Goal: Task Accomplishment & Management: Use online tool/utility

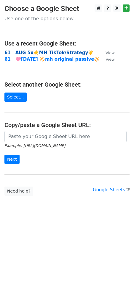
click at [45, 52] on strong "61 | AUG 5x☀️MH TikTok/Strategy☀️" at bounding box center [49, 52] width 90 height 5
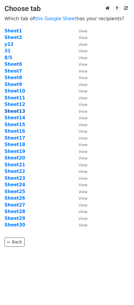
click at [17, 111] on strong "Sheet13" at bounding box center [14, 111] width 21 height 5
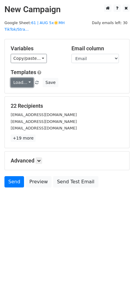
click at [19, 79] on link "Load..." at bounding box center [22, 82] width 23 height 9
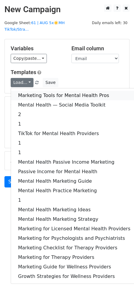
click at [33, 91] on link "Marketing Tools for Mental Health Pros" at bounding box center [74, 96] width 127 height 10
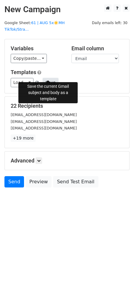
click at [50, 78] on button "Save" at bounding box center [50, 82] width 15 height 9
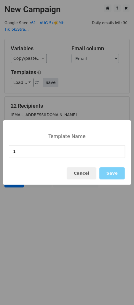
type input "1"
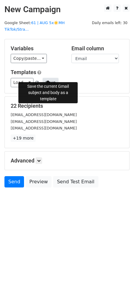
click at [50, 78] on button "Save" at bounding box center [50, 82] width 15 height 9
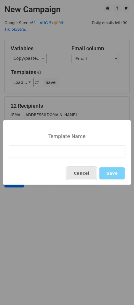
click at [82, 175] on button "Cancel" at bounding box center [82, 173] width 30 height 12
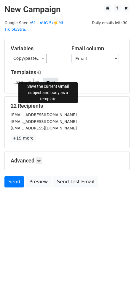
click at [49, 78] on button "Save" at bounding box center [50, 82] width 15 height 9
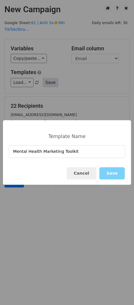
type input "Mental Health Marketing Toolkit"
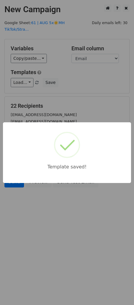
click at [60, 21] on div "Template saved!" at bounding box center [67, 152] width 134 height 305
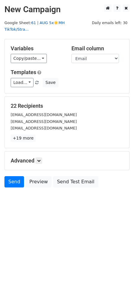
click at [65, 24] on link "61 | AUG 5x☀️MH TikTok/Stra..." at bounding box center [34, 26] width 60 height 11
click at [27, 78] on link "Load..." at bounding box center [22, 82] width 23 height 9
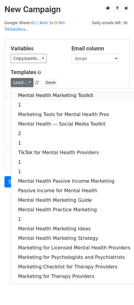
click at [27, 91] on link "Mental Health Marketing Toolkit" at bounding box center [74, 96] width 127 height 10
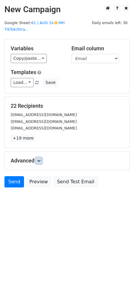
click at [41, 159] on icon at bounding box center [39, 161] width 4 height 4
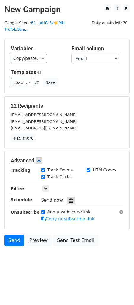
click at [69, 198] on icon at bounding box center [71, 200] width 4 height 4
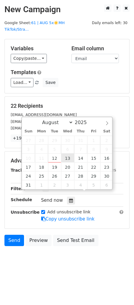
type input "2025-08-13 12:00"
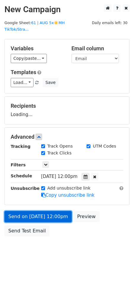
click at [48, 214] on link "Send on Aug 13 at 12:00pm" at bounding box center [38, 216] width 68 height 11
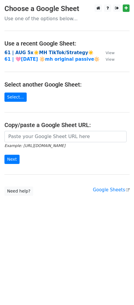
click at [32, 51] on strong "61 | AUG 5x☀️MH TikTok/Strategy☀️" at bounding box center [49, 52] width 90 height 5
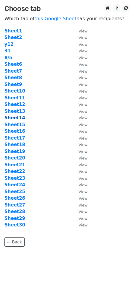
click at [19, 118] on strong "Sheet14" at bounding box center [14, 117] width 21 height 5
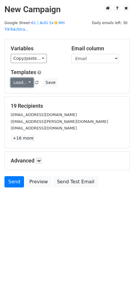
click at [19, 78] on link "Load..." at bounding box center [22, 82] width 23 height 9
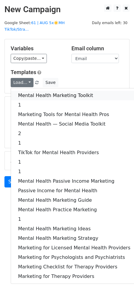
click at [23, 91] on link "Mental Health Marketing Toolkit" at bounding box center [74, 96] width 127 height 10
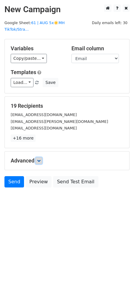
click at [38, 159] on icon at bounding box center [39, 161] width 4 height 4
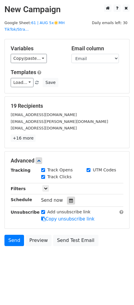
click at [69, 198] on icon at bounding box center [71, 200] width 4 height 4
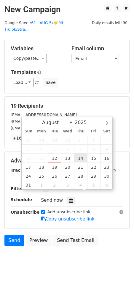
type input "2025-08-14 12:00"
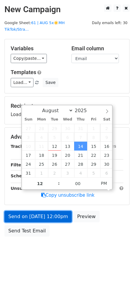
click at [54, 213] on link "Send on Aug 14 at 12:00pm" at bounding box center [38, 216] width 68 height 11
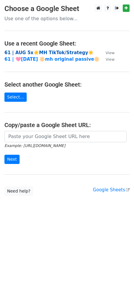
click at [28, 50] on strong "61 | AUG 5x☀️MH TikTok/Strategy☀️" at bounding box center [49, 52] width 90 height 5
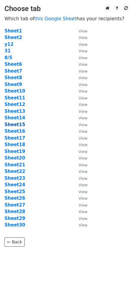
click at [17, 125] on strong "Sheet15" at bounding box center [14, 124] width 21 height 5
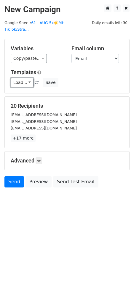
drag, startPoint x: 22, startPoint y: 76, endPoint x: 24, endPoint y: 86, distance: 10.3
click at [22, 78] on link "Load..." at bounding box center [22, 82] width 23 height 9
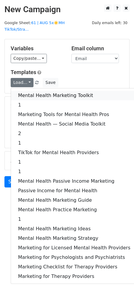
click at [24, 91] on link "Mental Health Marketing Toolkit" at bounding box center [74, 96] width 127 height 10
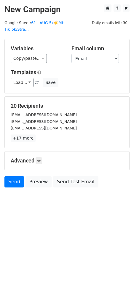
click at [34, 157] on h5 "Advanced" at bounding box center [67, 160] width 113 height 7
click at [42, 157] on link at bounding box center [39, 160] width 7 height 7
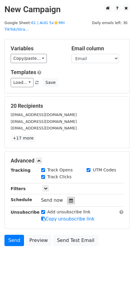
click at [71, 197] on div at bounding box center [71, 201] width 8 height 8
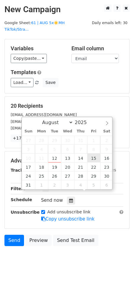
type input "2025-08-15 12:00"
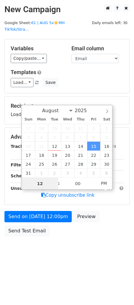
type input "2"
type input "2025-08-15 14:00"
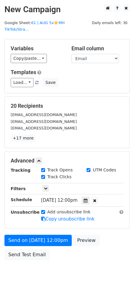
drag, startPoint x: 55, startPoint y: 215, endPoint x: 53, endPoint y: 224, distance: 8.9
click at [55, 215] on div "Advanced Tracking Track Opens UTM Codes Track Clicks Filters Only include sprea…" at bounding box center [67, 189] width 125 height 77
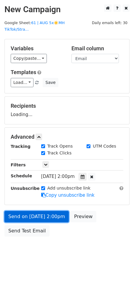
click at [52, 228] on div "Send on Aug 15 at 2:00pm Preview Send Test Email" at bounding box center [67, 225] width 134 height 29
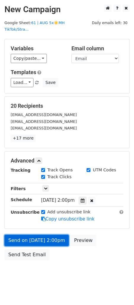
click at [48, 235] on link "Send on Aug 15 at 2:00pm" at bounding box center [36, 240] width 65 height 11
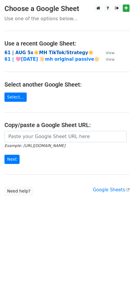
click at [53, 51] on strong "61 | AUG 5x☀️MH TikTok/Strategy☀️" at bounding box center [49, 52] width 90 height 5
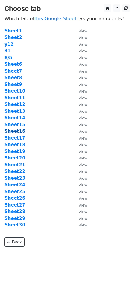
click at [19, 130] on strong "Sheet16" at bounding box center [14, 130] width 21 height 5
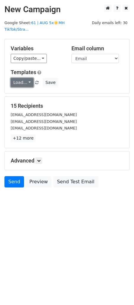
click at [18, 78] on link "Load..." at bounding box center [22, 82] width 23 height 9
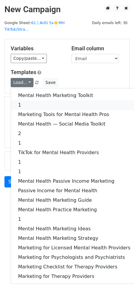
click at [27, 100] on link "1" at bounding box center [74, 105] width 127 height 10
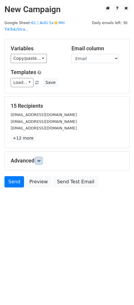
click at [42, 157] on link at bounding box center [39, 160] width 7 height 7
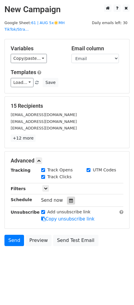
click at [69, 197] on div at bounding box center [71, 201] width 8 height 8
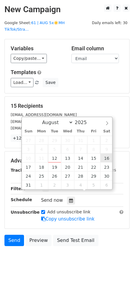
type input "2025-08-16 12:00"
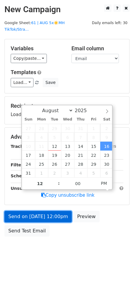
click at [44, 212] on link "Send on Aug 16 at 12:00pm" at bounding box center [38, 216] width 68 height 11
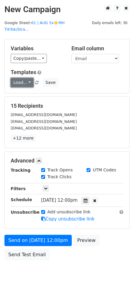
click at [26, 78] on link "Load..." at bounding box center [22, 82] width 23 height 9
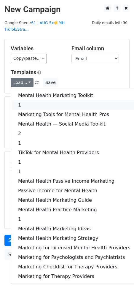
click at [25, 100] on link "1" at bounding box center [74, 105] width 127 height 10
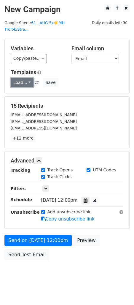
click at [25, 78] on link "Load..." at bounding box center [22, 82] width 23 height 9
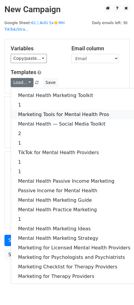
click at [22, 110] on link "Marketing Tools for Mental Health Pros" at bounding box center [74, 115] width 127 height 10
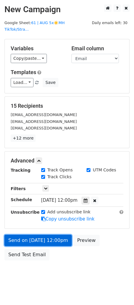
click at [43, 238] on link "Send on Aug 16 at 12:00pm" at bounding box center [38, 240] width 68 height 11
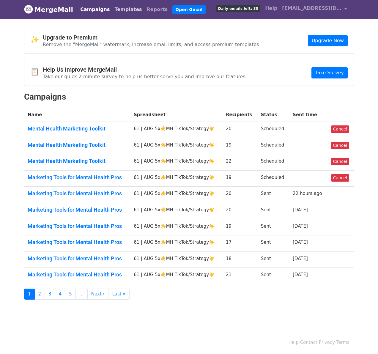
click at [127, 9] on link "Templates" at bounding box center [128, 10] width 32 height 12
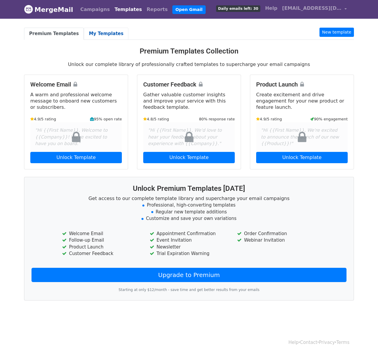
click at [100, 32] on link "My Templates" at bounding box center [106, 34] width 45 height 12
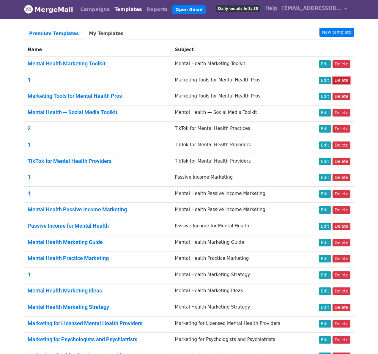
click at [344, 78] on link "Delete" at bounding box center [342, 80] width 18 height 7
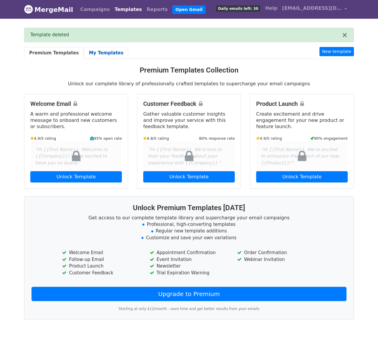
click at [90, 53] on link "My Templates" at bounding box center [106, 53] width 45 height 12
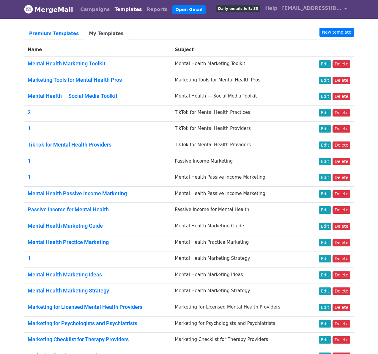
click at [95, 35] on link "My Templates" at bounding box center [106, 34] width 45 height 12
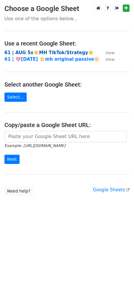
click at [56, 51] on strong "61 | AUG 5x☀️MH TikTok/Strategy☀️" at bounding box center [49, 52] width 90 height 5
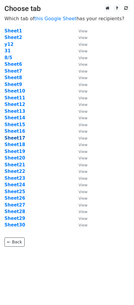
click at [18, 139] on strong "Sheet17" at bounding box center [14, 137] width 21 height 5
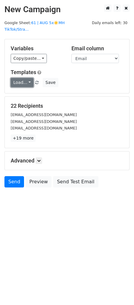
click at [21, 78] on link "Load..." at bounding box center [22, 82] width 23 height 9
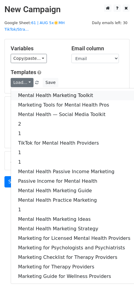
click at [23, 91] on link "Mental Health Marketing Toolkit" at bounding box center [74, 96] width 127 height 10
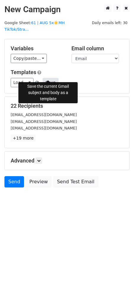
click at [50, 78] on button "Save" at bounding box center [50, 82] width 15 height 9
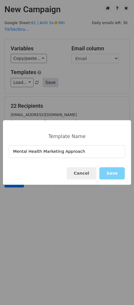
type input "Mental Health Marketing Approach"
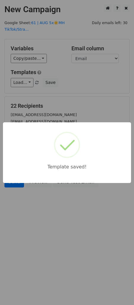
click at [88, 85] on div "Template saved!" at bounding box center [67, 152] width 134 height 305
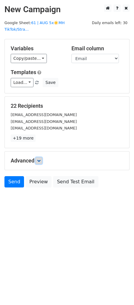
click at [37, 157] on link at bounding box center [39, 160] width 7 height 7
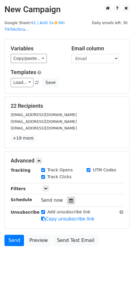
click at [67, 197] on div at bounding box center [71, 201] width 8 height 8
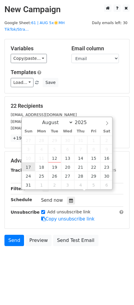
type input "2025-08-17 12:00"
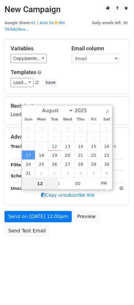
type input "2"
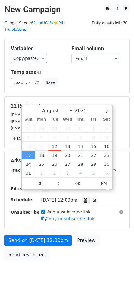
type input "2025-08-17 14:00"
click at [39, 217] on div "Advanced Tracking Track Opens UTM Codes Track Clicks Filters Only include sprea…" at bounding box center [67, 189] width 125 height 77
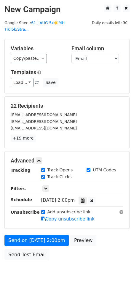
click at [34, 226] on form "Variables Copy/paste... {{Email}} Email column Email Templates Load... Mental H…" at bounding box center [67, 151] width 126 height 224
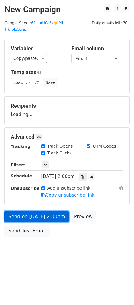
click at [25, 211] on link "Send on Aug 17 at 2:00pm" at bounding box center [36, 216] width 65 height 11
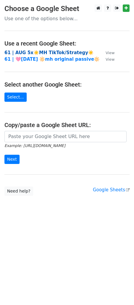
click at [50, 53] on strong "61 | AUG 5x☀️MH TikTok/Strategy☀️" at bounding box center [49, 52] width 90 height 5
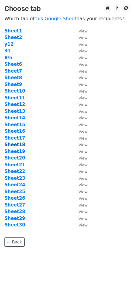
click at [20, 145] on strong "Sheet18" at bounding box center [14, 144] width 21 height 5
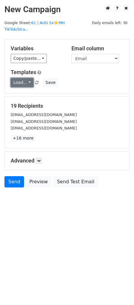
click at [21, 78] on link "Load..." at bounding box center [22, 82] width 23 height 9
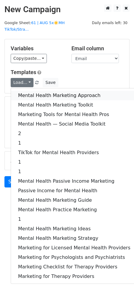
click at [28, 91] on link "Mental Health Marketing Approach" at bounding box center [74, 96] width 127 height 10
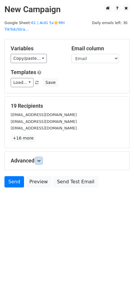
click at [42, 157] on link at bounding box center [39, 160] width 7 height 7
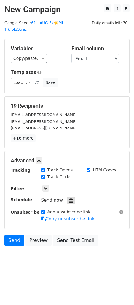
click at [70, 198] on icon at bounding box center [71, 200] width 4 height 4
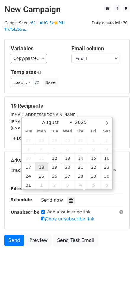
type input "[DATE] 12:00"
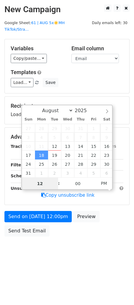
type input "2"
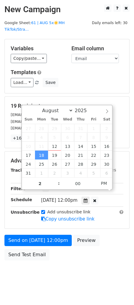
type input "[DATE] 14:00"
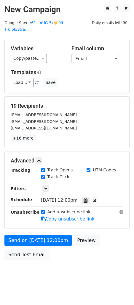
click at [47, 219] on div "Advanced Tracking Track Opens UTM Codes Track Clicks Filters Only include sprea…" at bounding box center [67, 189] width 125 height 77
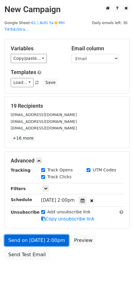
click at [43, 235] on link "Send on [DATE] 2:00pm" at bounding box center [36, 240] width 65 height 11
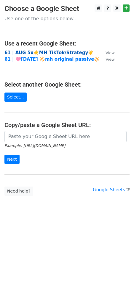
click at [23, 52] on strong "61 | AUG 5x☀️MH TikTok/Strategy☀️" at bounding box center [49, 52] width 90 height 5
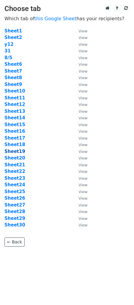
click at [20, 151] on strong "Sheet19" at bounding box center [14, 151] width 21 height 5
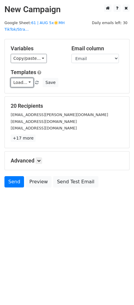
drag, startPoint x: 17, startPoint y: 75, endPoint x: 32, endPoint y: 88, distance: 20.3
click at [16, 78] on link "Load..." at bounding box center [22, 82] width 23 height 9
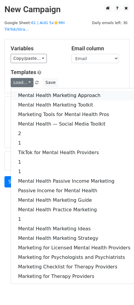
click at [44, 91] on link "Mental Health Marketing Approach" at bounding box center [74, 96] width 127 height 10
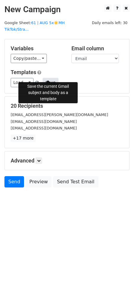
click at [51, 78] on button "Save" at bounding box center [50, 82] width 15 height 9
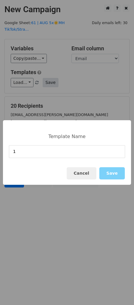
type input "1"
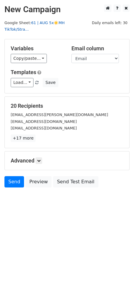
click at [60, 23] on link "61 | AUG 5x☀️MH TikTok/Stra..." at bounding box center [34, 26] width 60 height 11
click at [45, 157] on h5 "Advanced" at bounding box center [67, 160] width 113 height 7
click at [37, 157] on link at bounding box center [39, 160] width 7 height 7
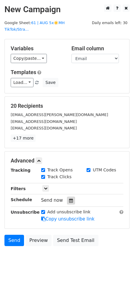
click at [69, 198] on icon at bounding box center [71, 200] width 4 height 4
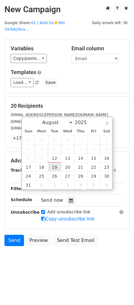
type input "2025-08-19 12:00"
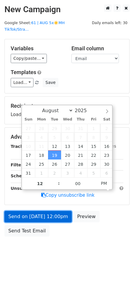
click at [45, 211] on link "Send on Aug 19 at 12:00pm" at bounding box center [38, 216] width 68 height 11
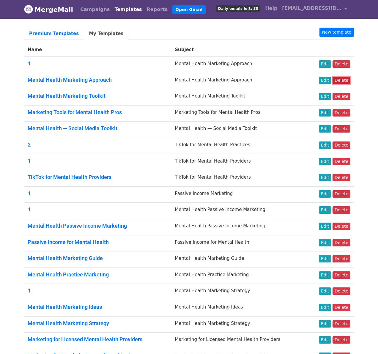
click at [349, 79] on link "Delete" at bounding box center [342, 80] width 18 height 7
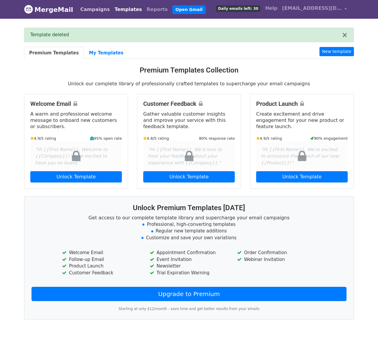
click at [90, 8] on link "Campaigns" at bounding box center [95, 10] width 34 height 12
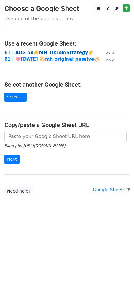
click at [48, 52] on strong "61 | AUG 5x☀️MH TikTok/Strategy☀️" at bounding box center [49, 52] width 90 height 5
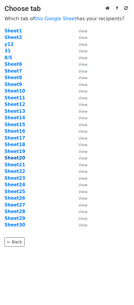
click at [19, 158] on strong "Sheet20" at bounding box center [14, 157] width 21 height 5
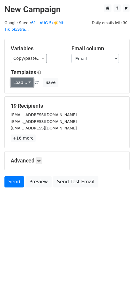
click at [24, 78] on link "Load..." at bounding box center [22, 82] width 23 height 9
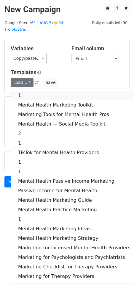
click at [37, 91] on link "1" at bounding box center [74, 96] width 127 height 10
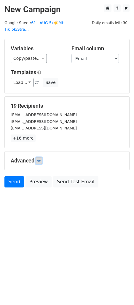
click at [40, 159] on icon at bounding box center [39, 161] width 4 height 4
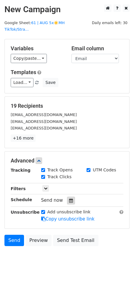
click at [69, 198] on icon at bounding box center [71, 200] width 4 height 4
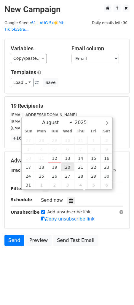
type input "2025-08-20 12:00"
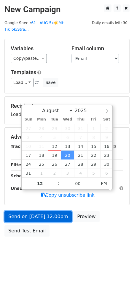
click at [46, 211] on link "Send on Aug 20 at 12:00pm" at bounding box center [38, 216] width 68 height 11
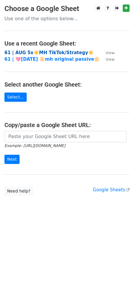
click at [32, 51] on strong "61 | AUG 5x☀️MH TikTok/Strategy☀️" at bounding box center [49, 52] width 90 height 5
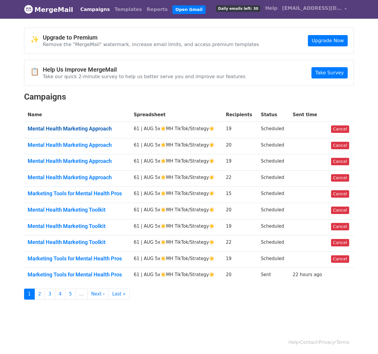
click at [92, 128] on link "Mental Health Marketing Approach" at bounding box center [77, 129] width 99 height 7
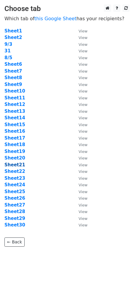
click at [15, 162] on strong "Sheet21" at bounding box center [14, 164] width 21 height 5
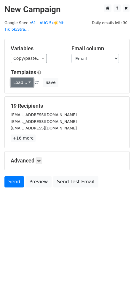
click at [26, 78] on link "Load..." at bounding box center [22, 82] width 23 height 9
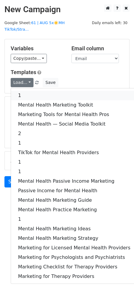
click at [29, 93] on link "1" at bounding box center [74, 96] width 127 height 10
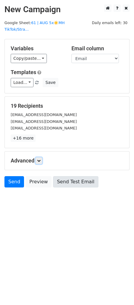
drag, startPoint x: 40, startPoint y: 153, endPoint x: 59, endPoint y: 183, distance: 35.3
click at [40, 159] on icon at bounding box center [39, 161] width 4 height 4
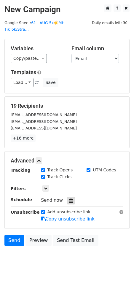
click at [69, 198] on icon at bounding box center [71, 200] width 4 height 4
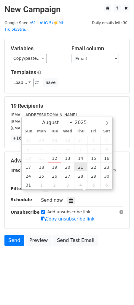
type input "2025-08-21 12:00"
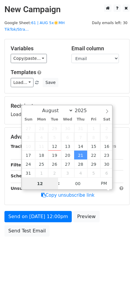
type input "2"
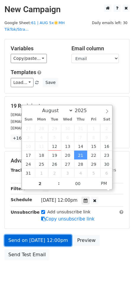
type input "2025-08-21 14:00"
drag, startPoint x: 50, startPoint y: 234, endPoint x: 39, endPoint y: 233, distance: 10.7
click at [50, 235] on link "Send on Aug 21 at 12:00pm" at bounding box center [38, 240] width 68 height 11
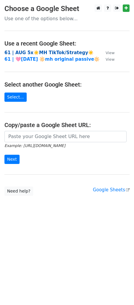
click at [37, 52] on strong "61 | AUG 5x☀️MH TikTok/Strategy☀️" at bounding box center [49, 52] width 90 height 5
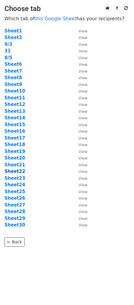
click at [23, 173] on strong "Sheet22" at bounding box center [14, 171] width 21 height 5
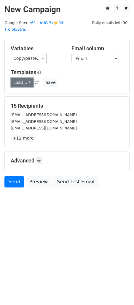
click at [26, 78] on link "Load..." at bounding box center [22, 82] width 23 height 9
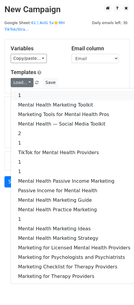
click at [26, 91] on link "1" at bounding box center [74, 96] width 127 height 10
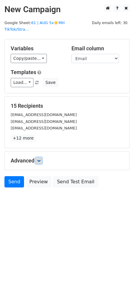
click at [40, 159] on icon at bounding box center [39, 161] width 4 height 4
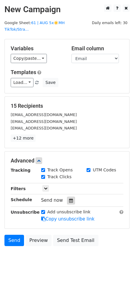
click at [69, 198] on icon at bounding box center [71, 200] width 4 height 4
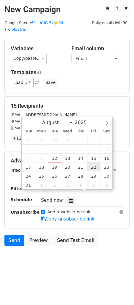
type input "2025-08-22 12:00"
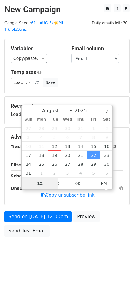
type input "3"
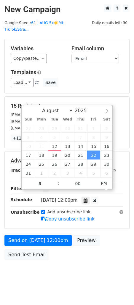
type input "2025-08-22 15:00"
click at [53, 215] on div "Advanced Tracking Track Opens UTM Codes Track Clicks Filters Only include sprea…" at bounding box center [67, 189] width 125 height 77
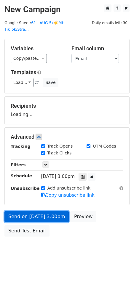
click at [51, 228] on div "Send on Aug 22 at 3:00pm Preview Send Test Email" at bounding box center [67, 225] width 134 height 29
click at [14, 211] on link "Send on Aug 22 at 3:00pm" at bounding box center [36, 216] width 65 height 11
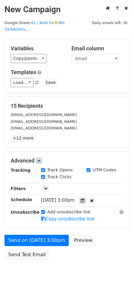
click at [19, 215] on div "Advanced Tracking Track Opens UTM Codes Track Clicks Filters Only include sprea…" at bounding box center [67, 189] width 125 height 77
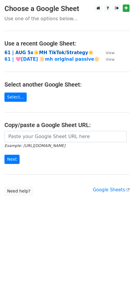
click at [46, 54] on strong "61 | AUG 5x☀️MH TikTok/Strategy☀️" at bounding box center [49, 52] width 90 height 5
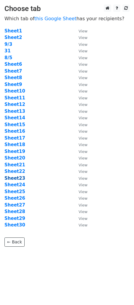
click at [19, 179] on strong "Sheet23" at bounding box center [14, 177] width 21 height 5
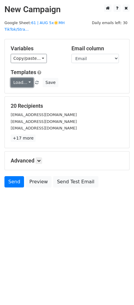
click at [19, 78] on link "Load..." at bounding box center [22, 82] width 23 height 9
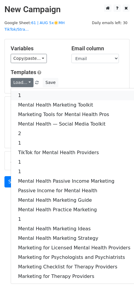
click at [20, 91] on link "1" at bounding box center [74, 96] width 127 height 10
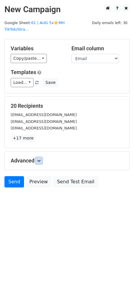
click at [40, 159] on icon at bounding box center [39, 161] width 4 height 4
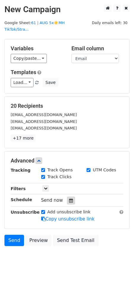
click at [70, 198] on icon at bounding box center [71, 200] width 4 height 4
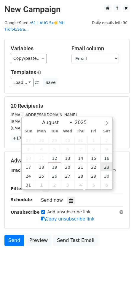
type input "[DATE] 12:00"
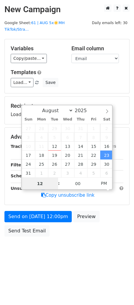
type input "2"
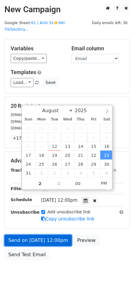
type input "[DATE] 14:00"
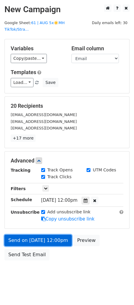
click at [44, 235] on link "Send on [DATE] 12:00pm" at bounding box center [38, 240] width 68 height 11
